Goal: Information Seeking & Learning: Learn about a topic

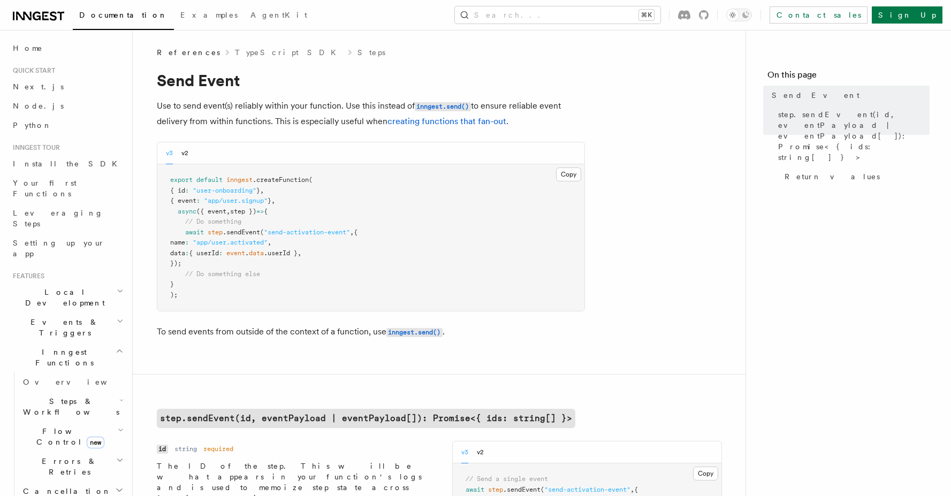
scroll to position [370, 0]
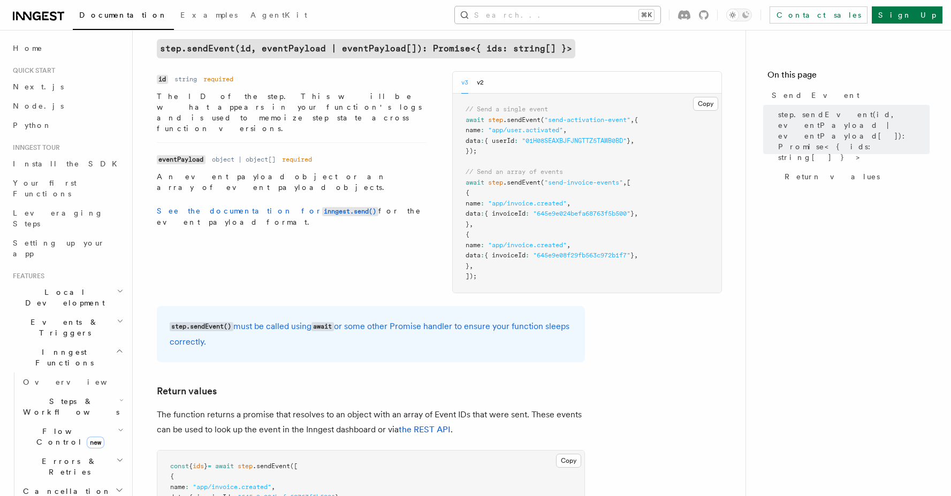
click at [660, 17] on button "Search... ⌘K" at bounding box center [557, 14] width 205 height 17
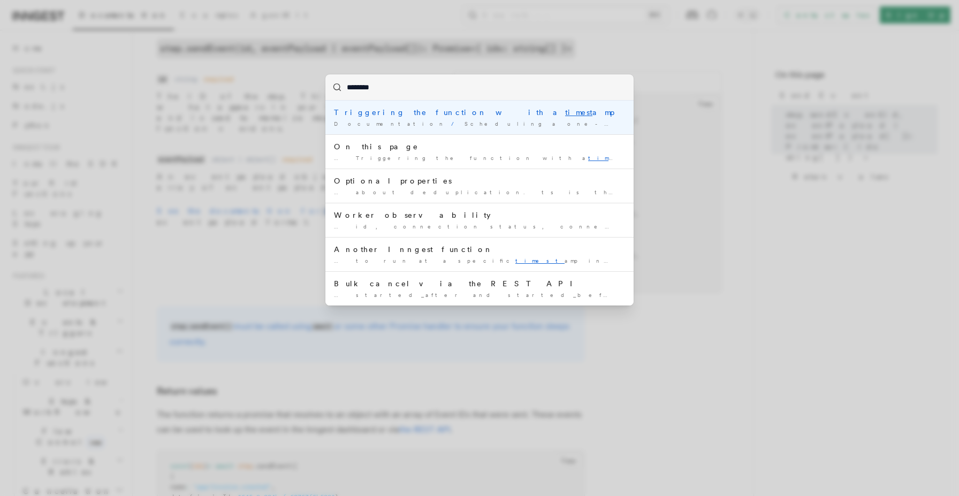
type input "*********"
click at [464, 126] on span "Scheduling a one-off function" at bounding box center [578, 123] width 228 height 6
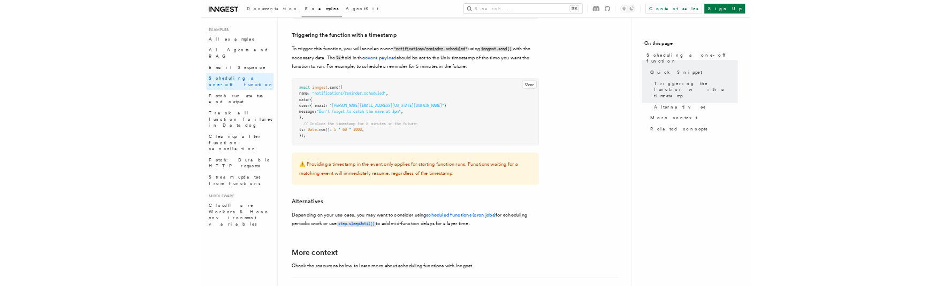
scroll to position [439, 0]
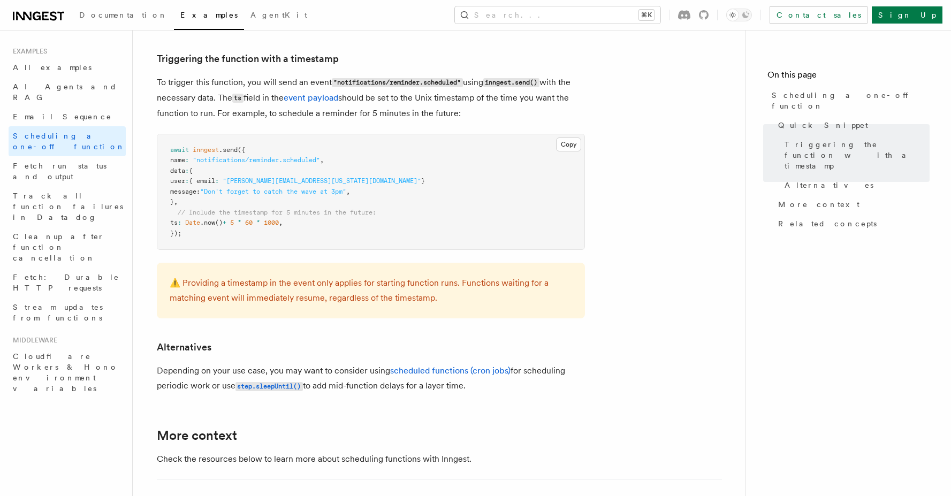
click at [557, 215] on pre "await inngest .send ({ name : "notifications/reminder.scheduled" , data : { use…" at bounding box center [370, 192] width 427 height 116
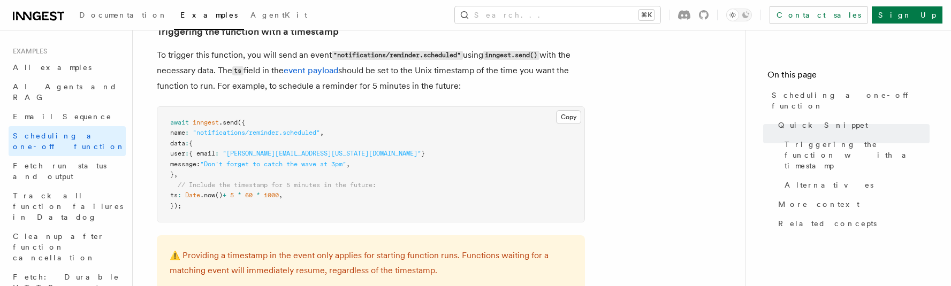
scroll to position [473, 0]
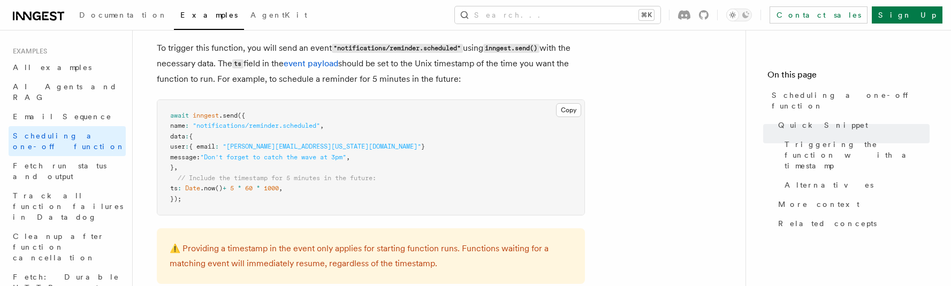
click at [473, 190] on pre "await inngest .send ({ name : "notifications/reminder.scheduled" , data : { use…" at bounding box center [370, 158] width 427 height 116
click at [473, 193] on pre "await inngest .send ({ name : "notifications/reminder.scheduled" , data : { use…" at bounding box center [370, 158] width 427 height 116
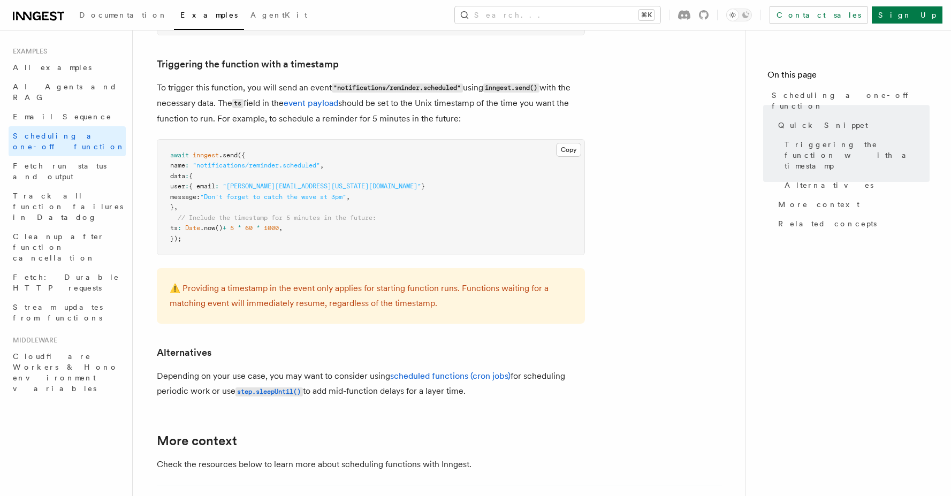
scroll to position [384, 0]
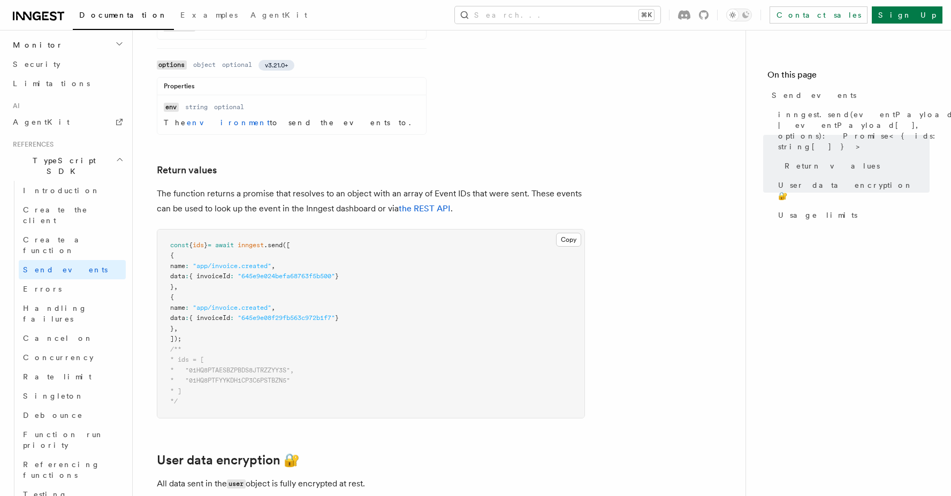
scroll to position [579, 0]
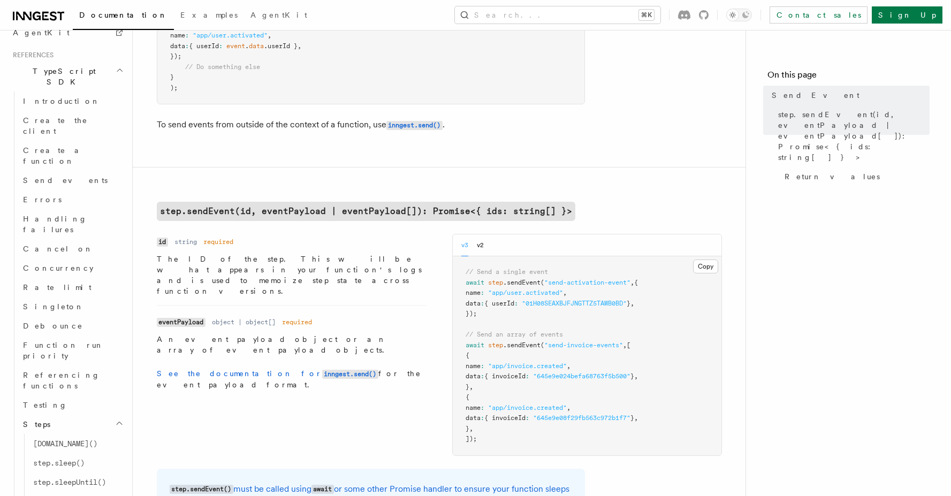
scroll to position [214, 0]
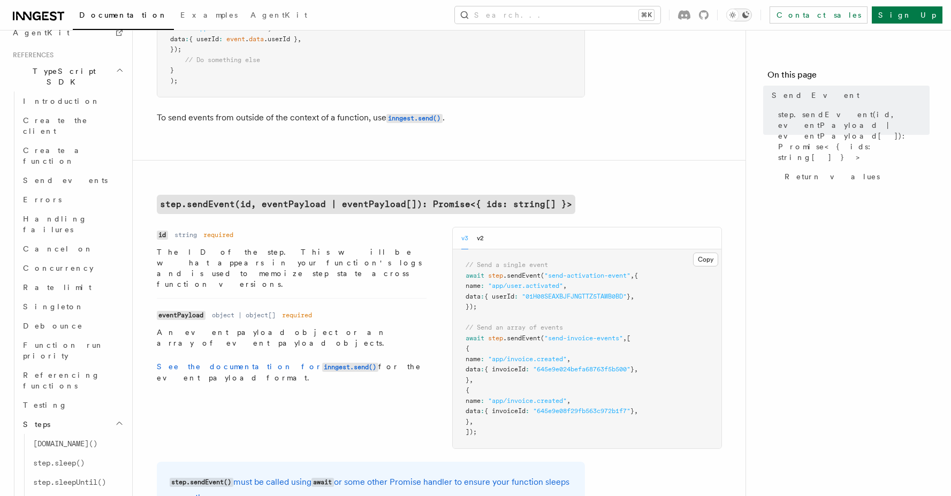
click at [738, 13] on icon "Toggle dark mode" at bounding box center [732, 15] width 11 height 11
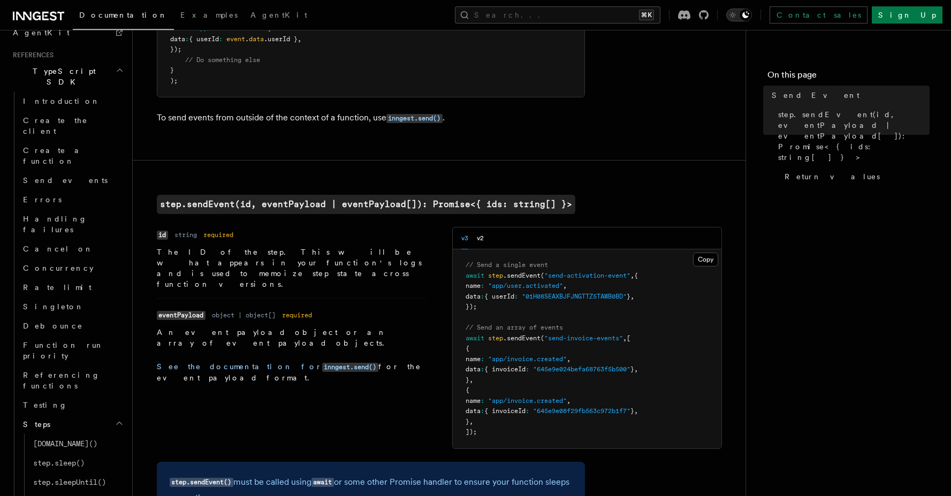
click at [738, 19] on icon "Toggle dark mode" at bounding box center [732, 15] width 11 height 11
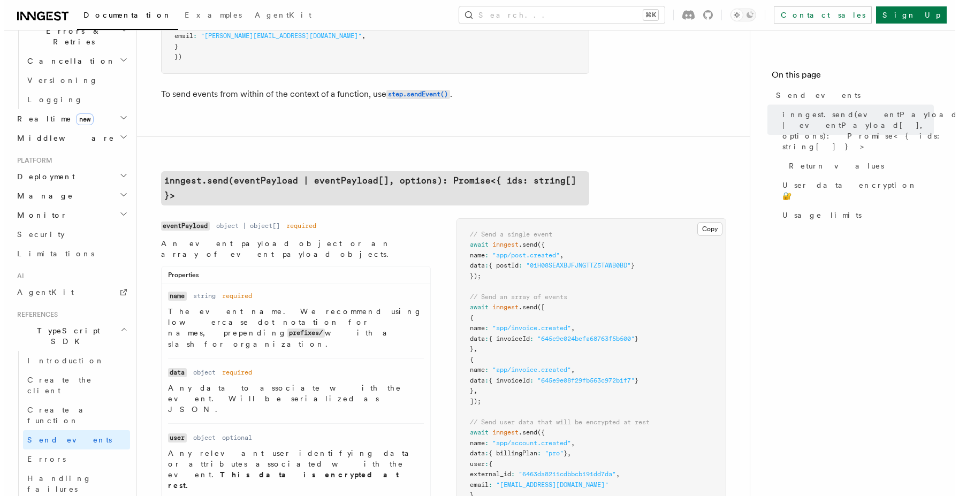
scroll to position [707, 0]
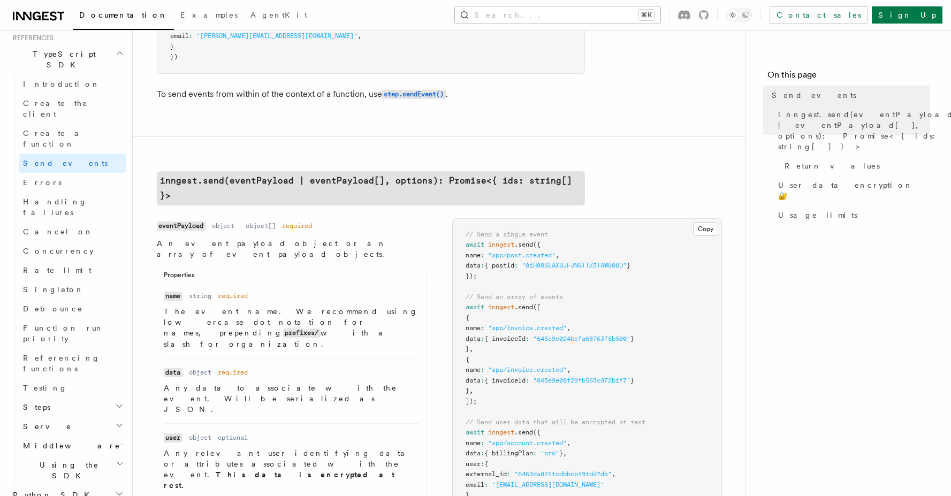
click at [567, 20] on button "Search... ⌘K" at bounding box center [557, 14] width 205 height 17
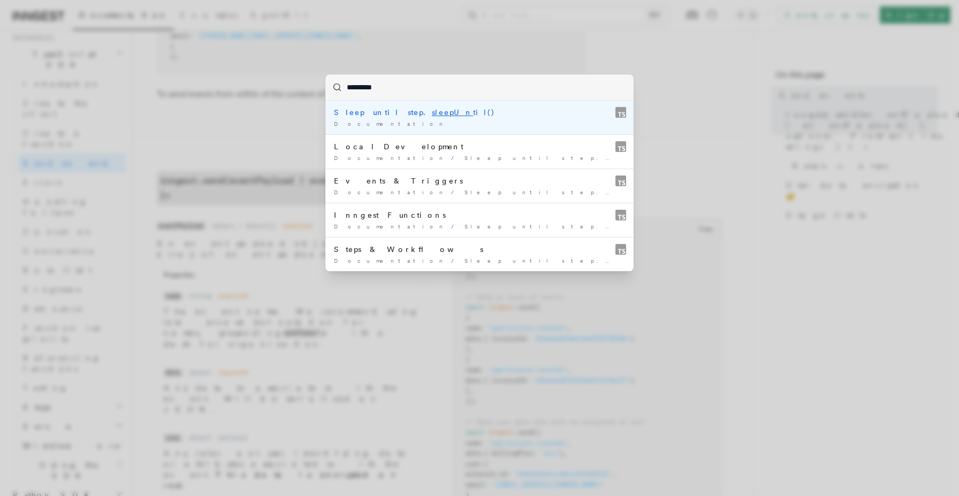
type input "**********"
click at [492, 111] on div "Sleep until step. sleepUntil ()" at bounding box center [479, 112] width 291 height 11
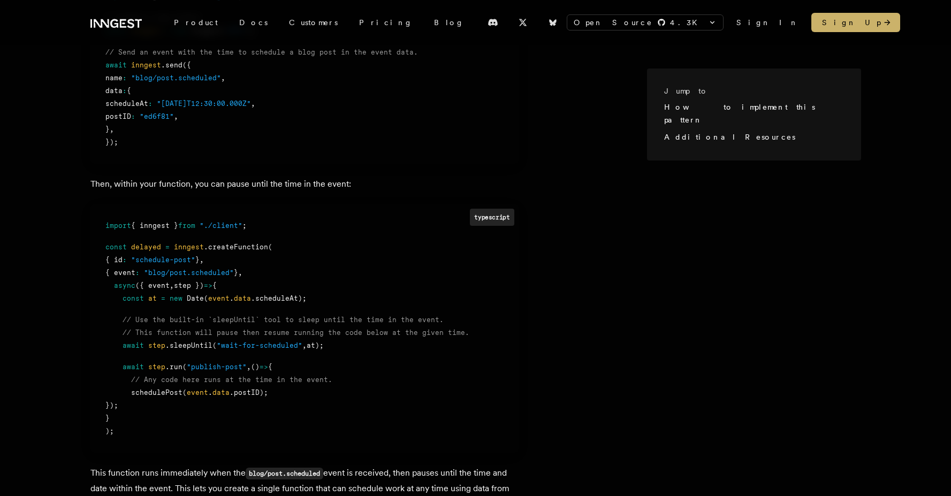
scroll to position [701, 0]
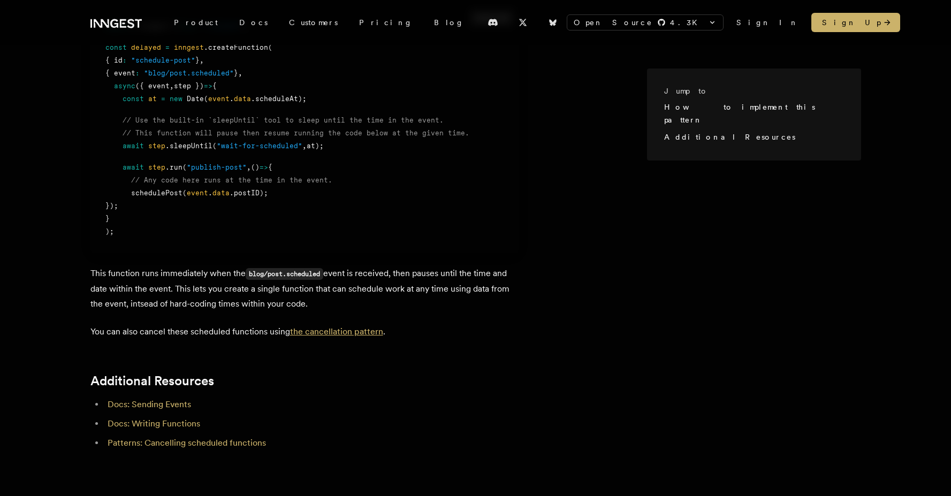
click at [340, 336] on link "the cancellation pattern" at bounding box center [336, 331] width 93 height 10
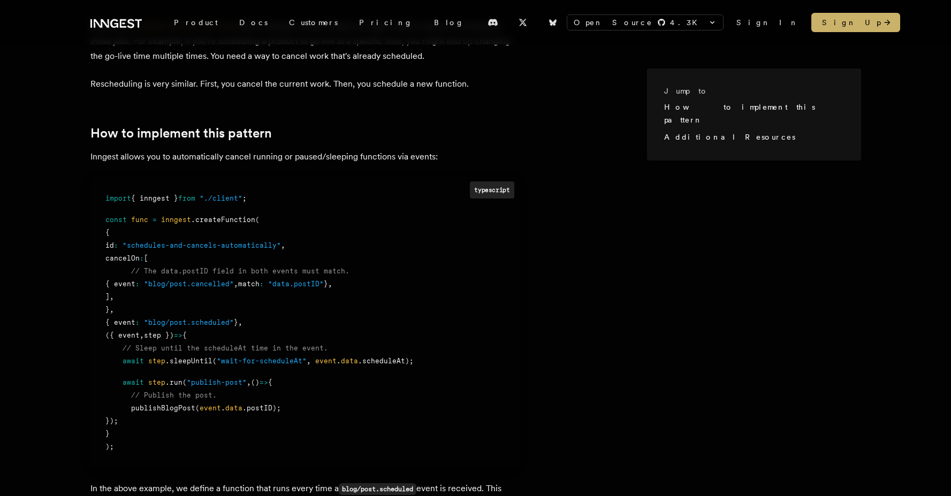
scroll to position [503, 0]
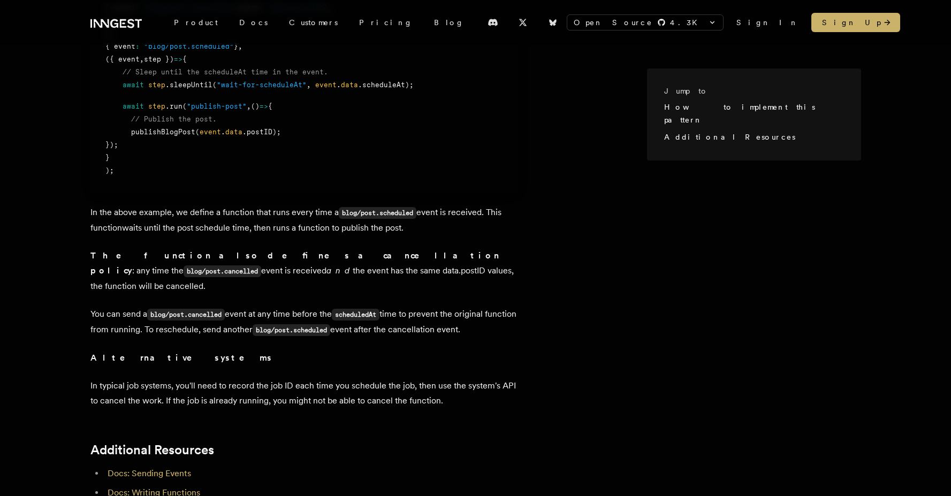
click at [539, 307] on article "When you schedule work for the future there's always a chance that you might ne…" at bounding box center [368, 133] width 556 height 781
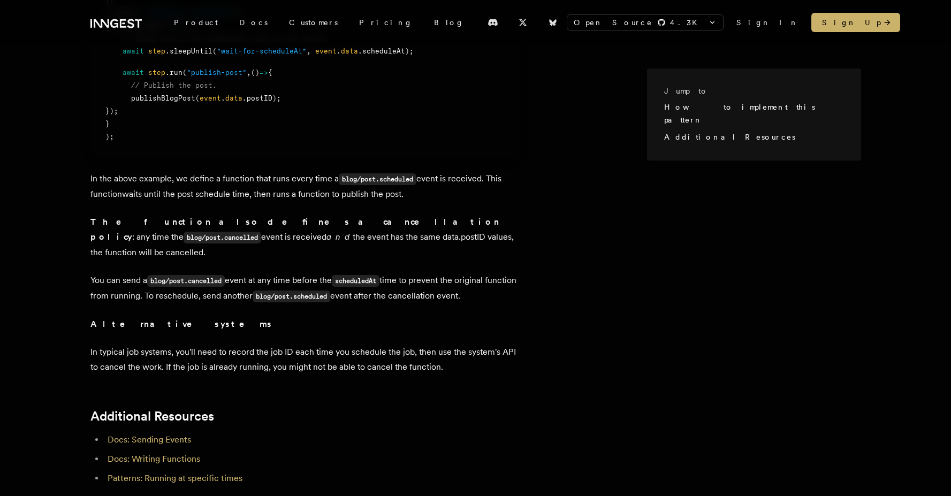
scroll to position [530, 0]
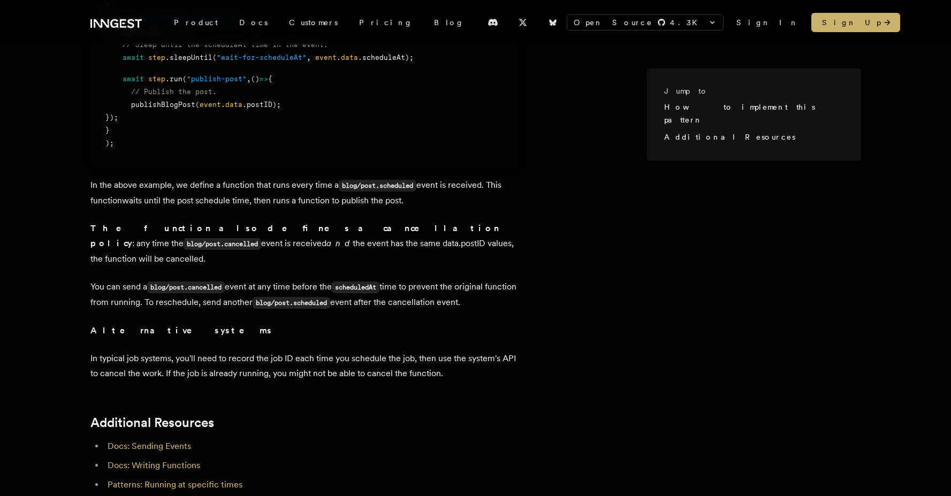
click at [444, 334] on article "When you schedule work for the future there's always a chance that you might ne…" at bounding box center [368, 105] width 556 height 781
click at [624, 276] on article "When you schedule work for the future there's always a chance that you might ne…" at bounding box center [368, 105] width 556 height 781
